Goal: Information Seeking & Learning: Learn about a topic

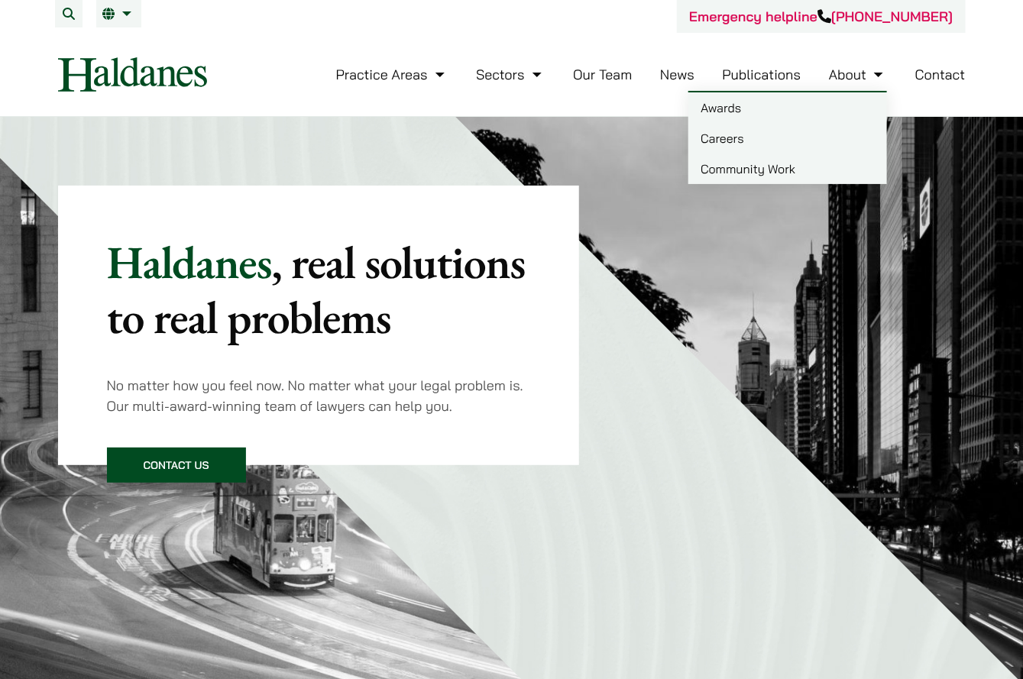
click at [758, 125] on link "Careers" at bounding box center [787, 138] width 199 height 31
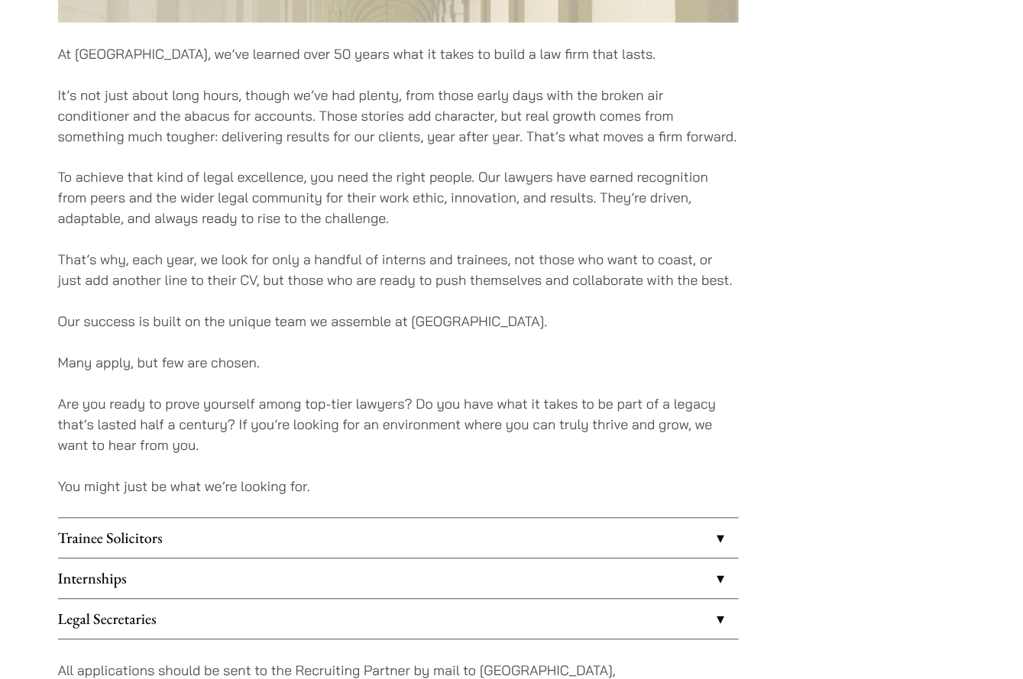
scroll to position [1142, 0]
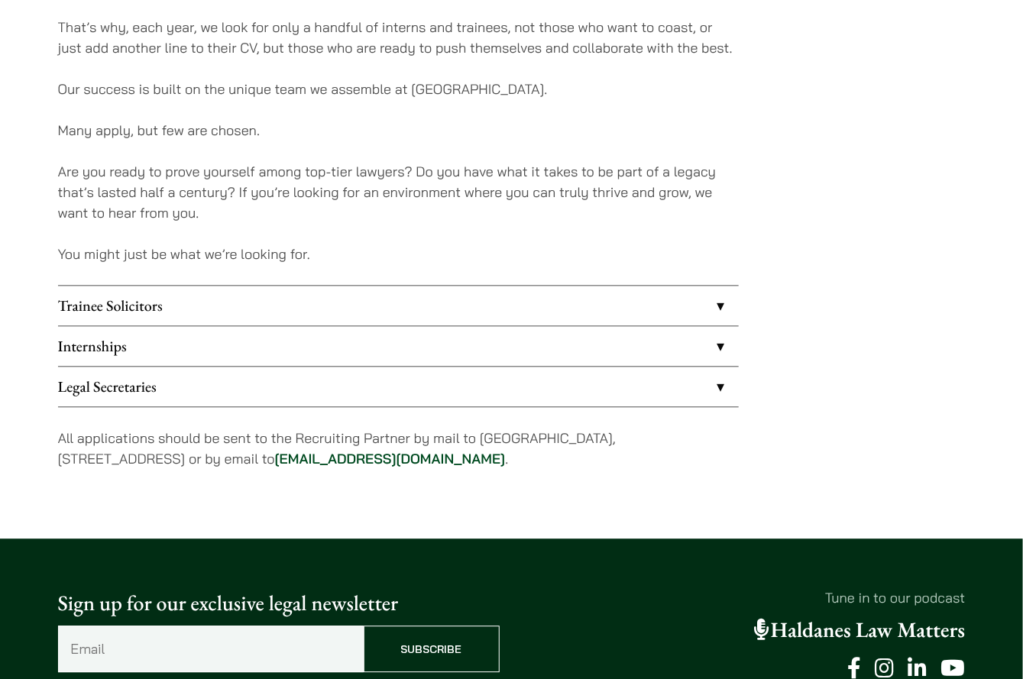
click at [609, 300] on link "Trainee Solicitors" at bounding box center [398, 306] width 681 height 40
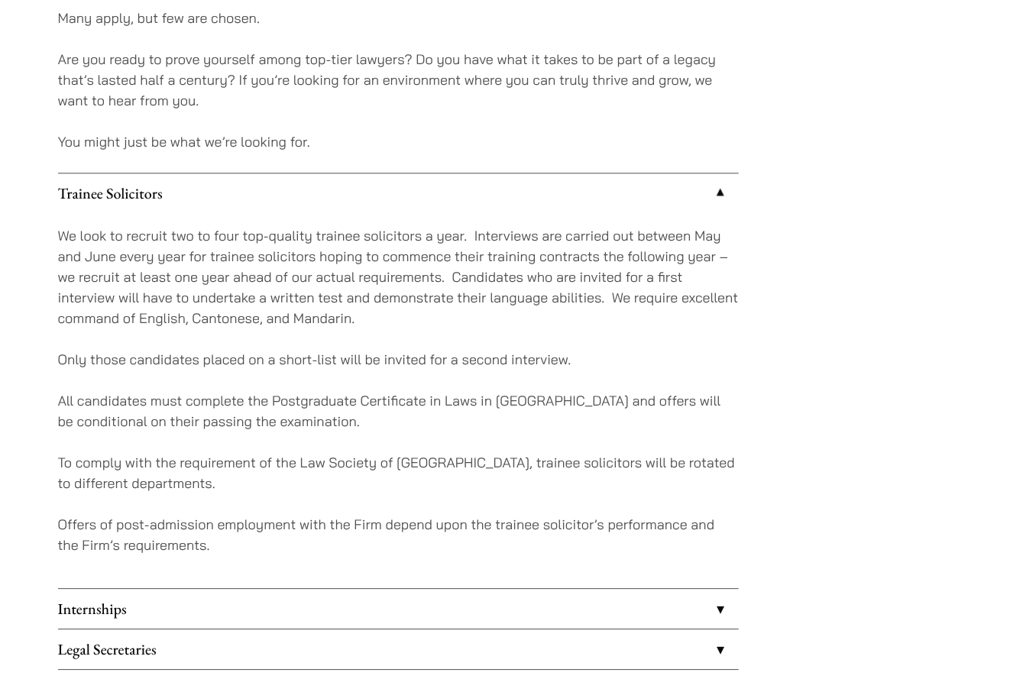
scroll to position [1682, 0]
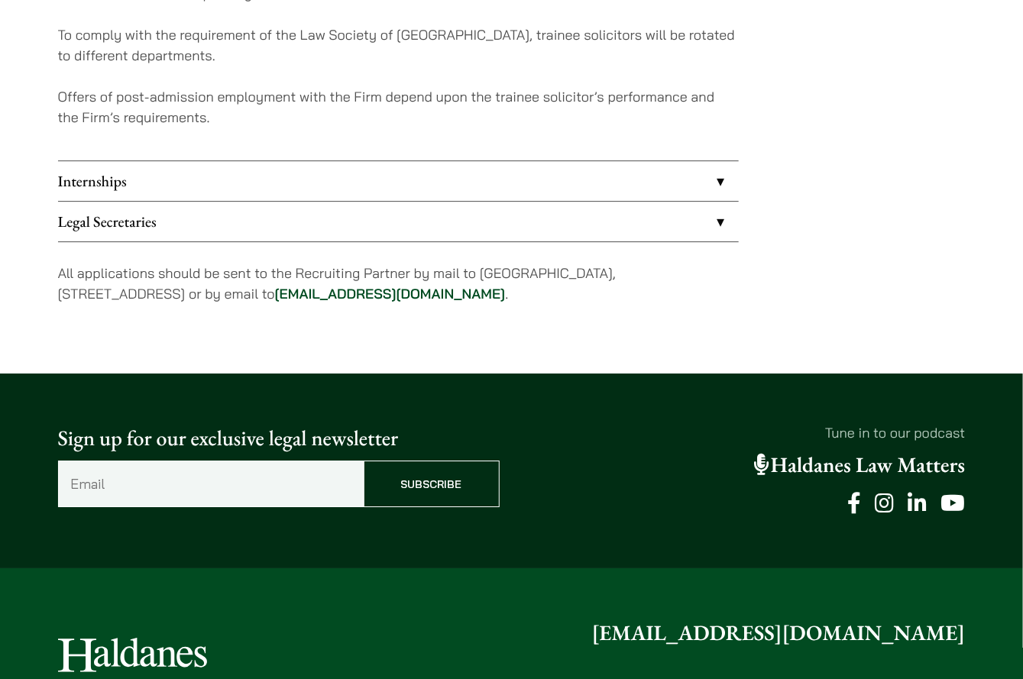
click at [509, 167] on link "Internships" at bounding box center [398, 181] width 681 height 40
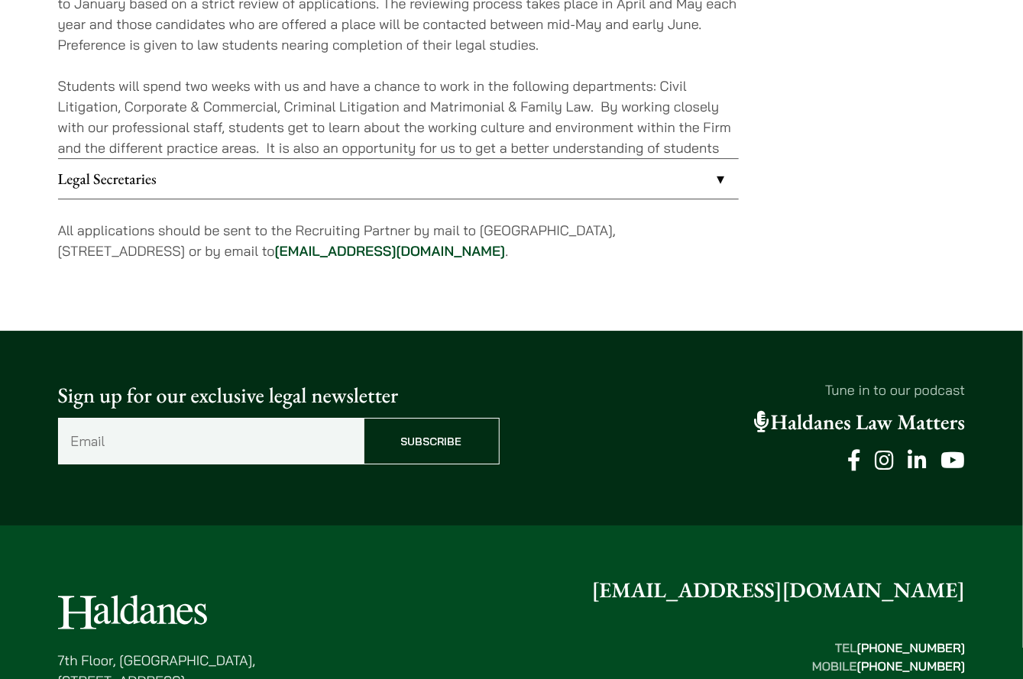
scroll to position [1504, 0]
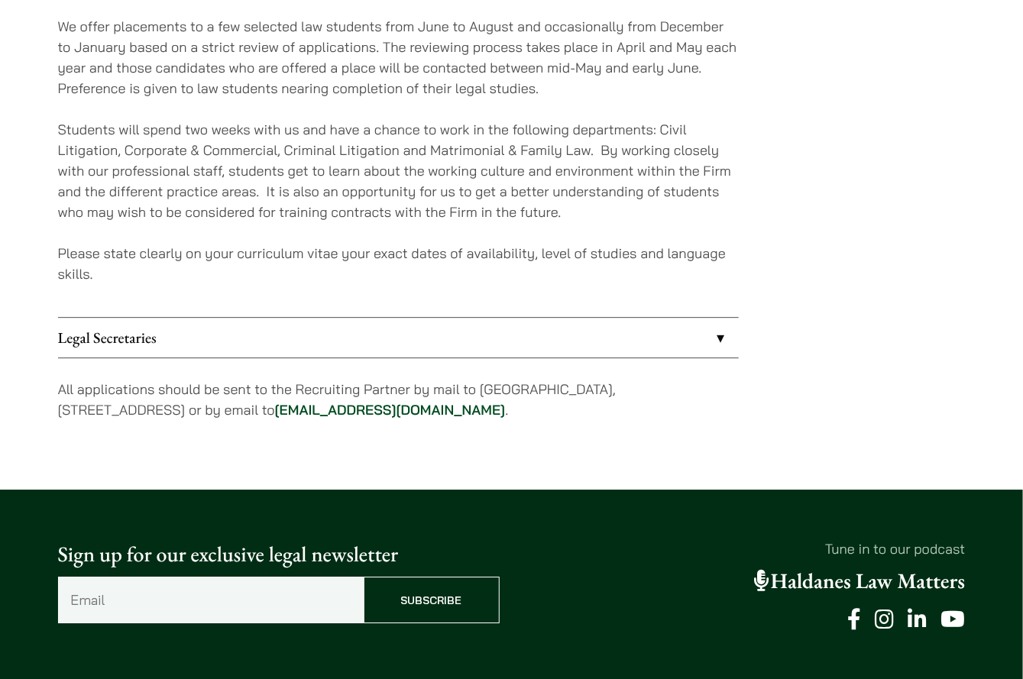
click at [642, 346] on link "Legal Secretaries" at bounding box center [398, 338] width 681 height 40
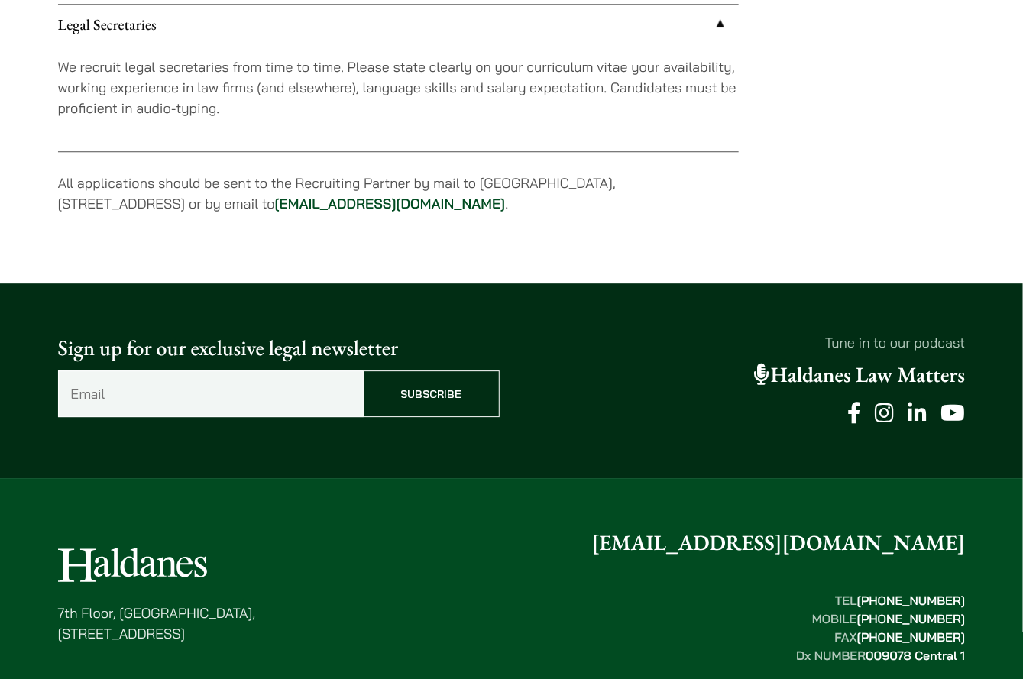
drag, startPoint x: 1016, startPoint y: 489, endPoint x: 1019, endPoint y: 509, distance: 20.1
click at [1019, 509] on footer "7th Floor, Ruttonjee House, 11 Duddell Street, Central, Hong Kong enquiries@hal…" at bounding box center [511, 647] width 1023 height 338
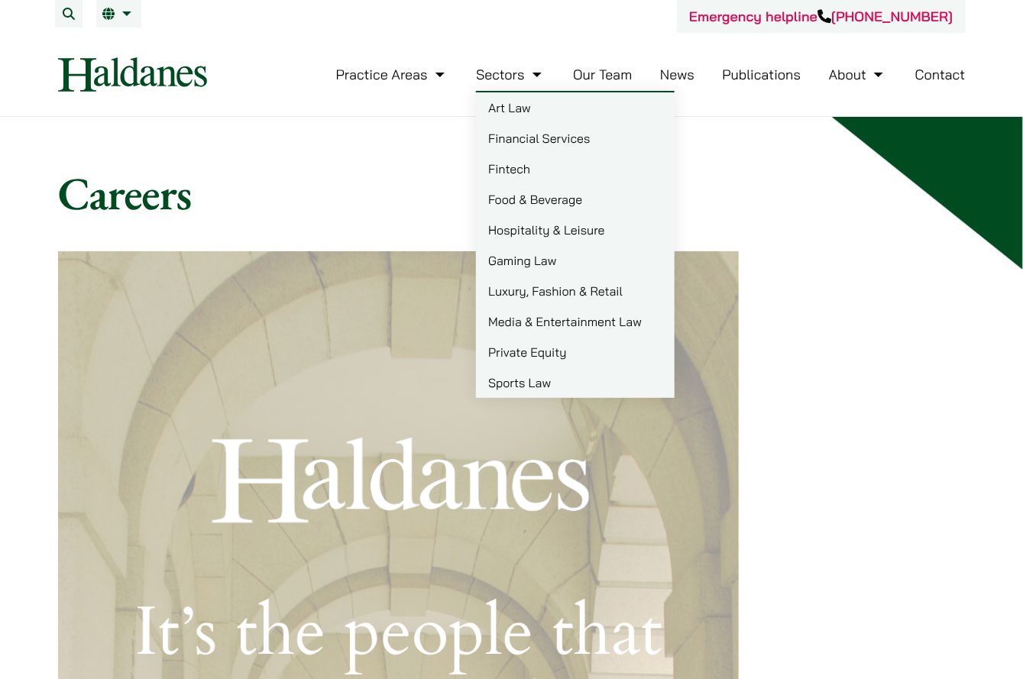
click at [531, 103] on link "Art Law" at bounding box center [575, 107] width 199 height 31
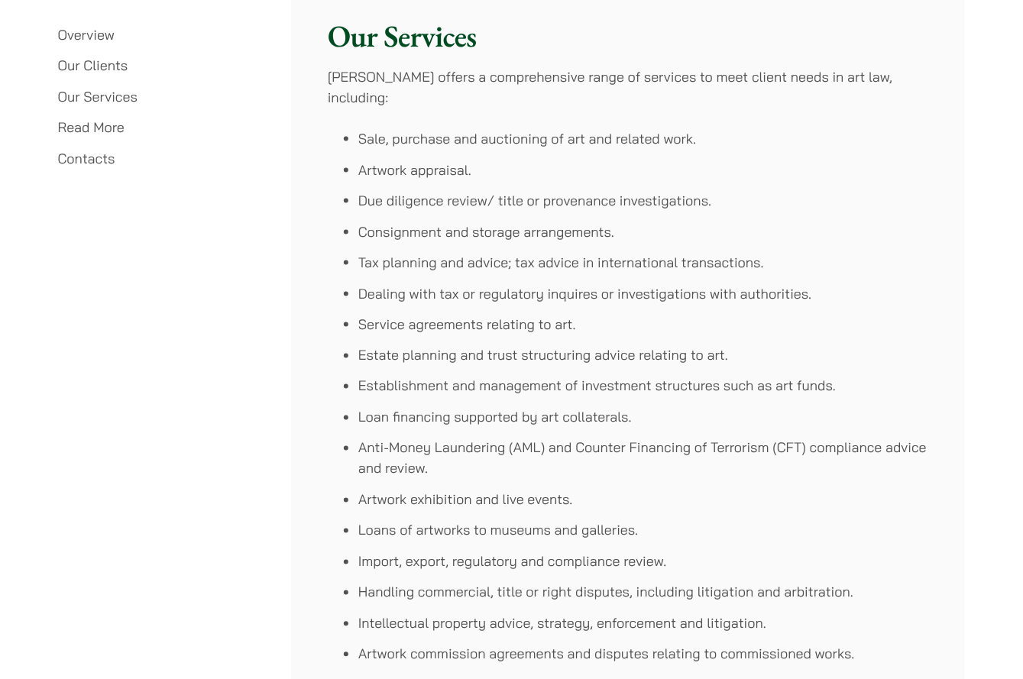
scroll to position [2876, 0]
